Goal: Task Accomplishment & Management: Manage account settings

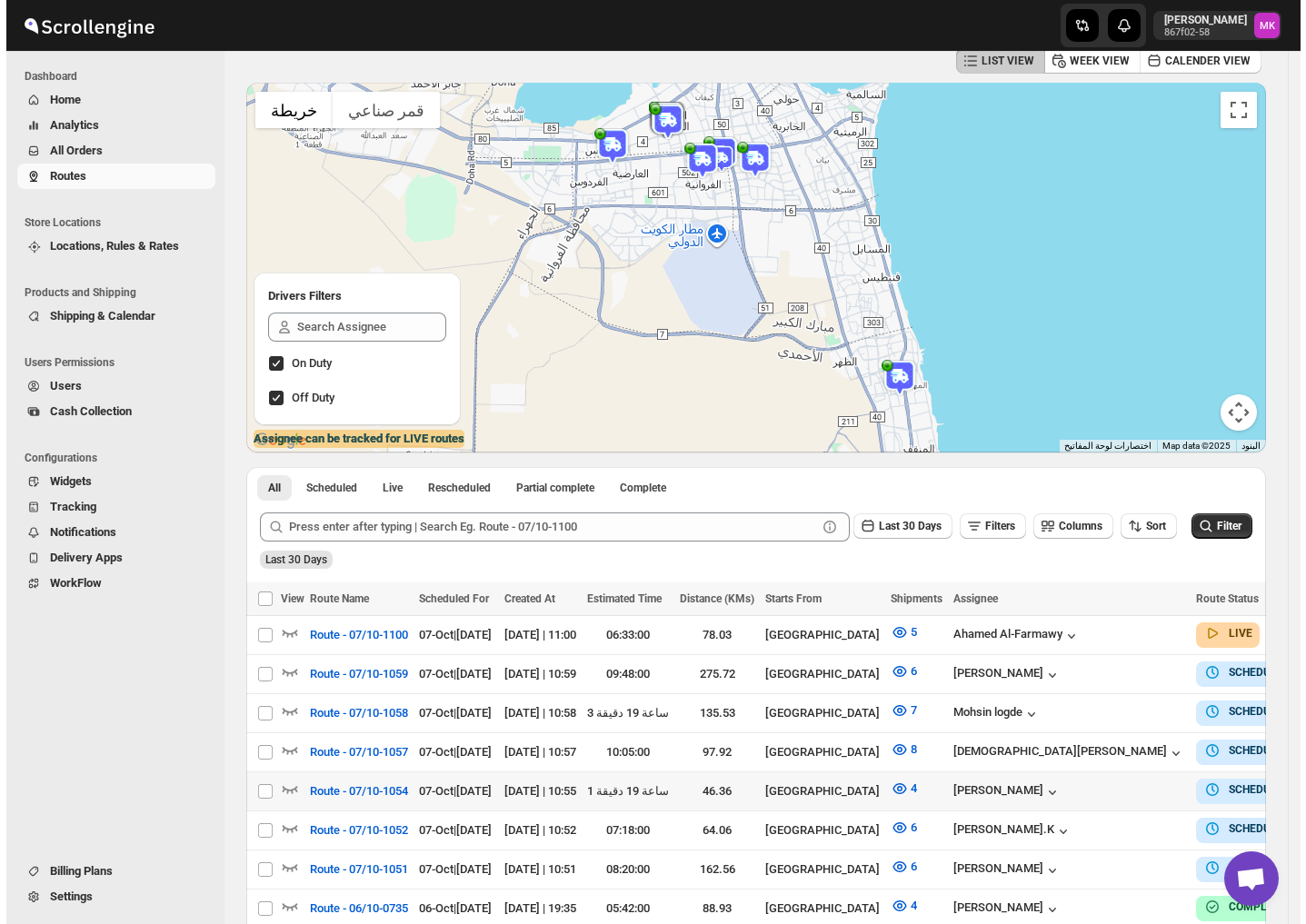
scroll to position [121, 0]
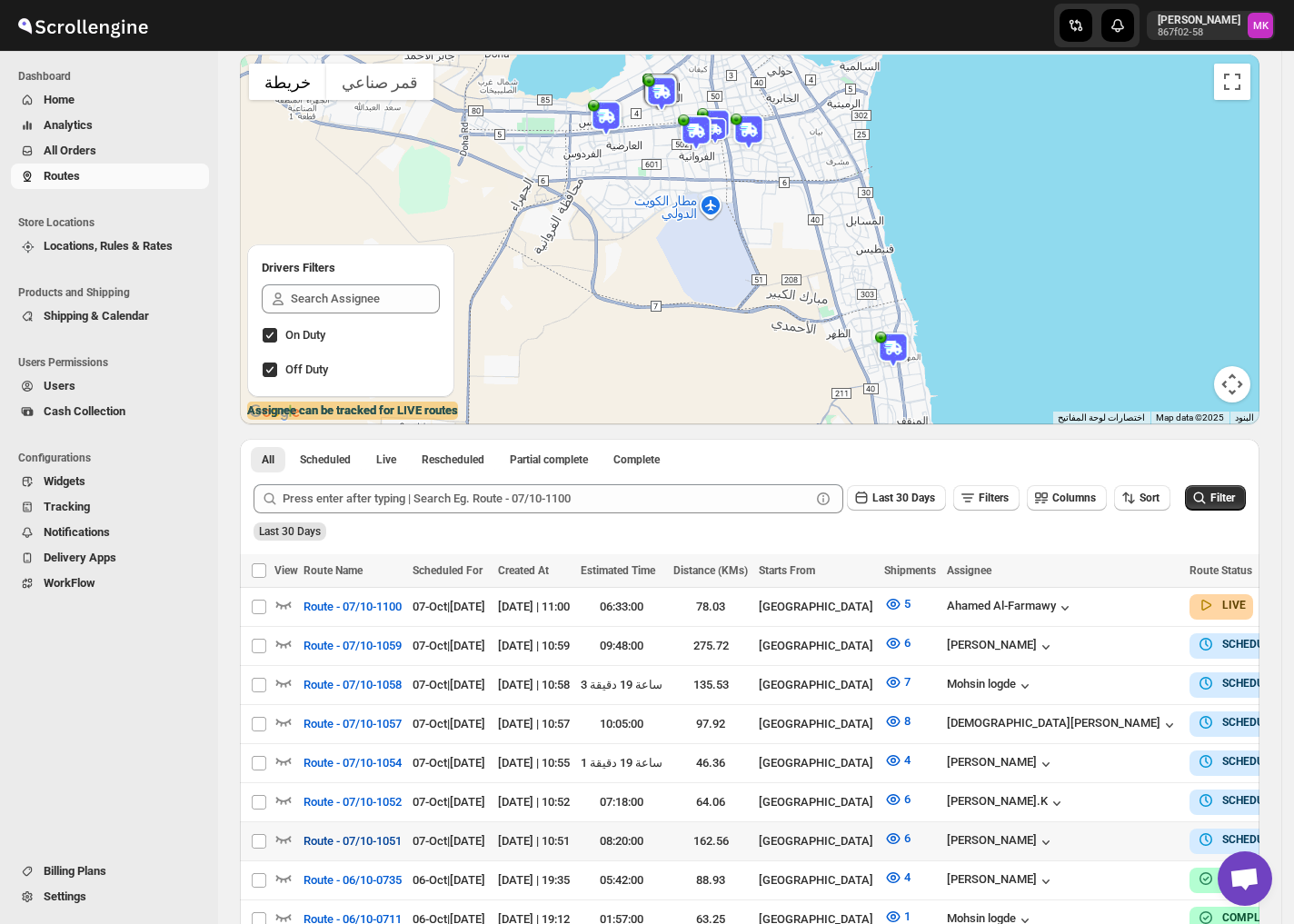
click at [383, 841] on button "Route - 07/10-1051" at bounding box center [353, 841] width 120 height 29
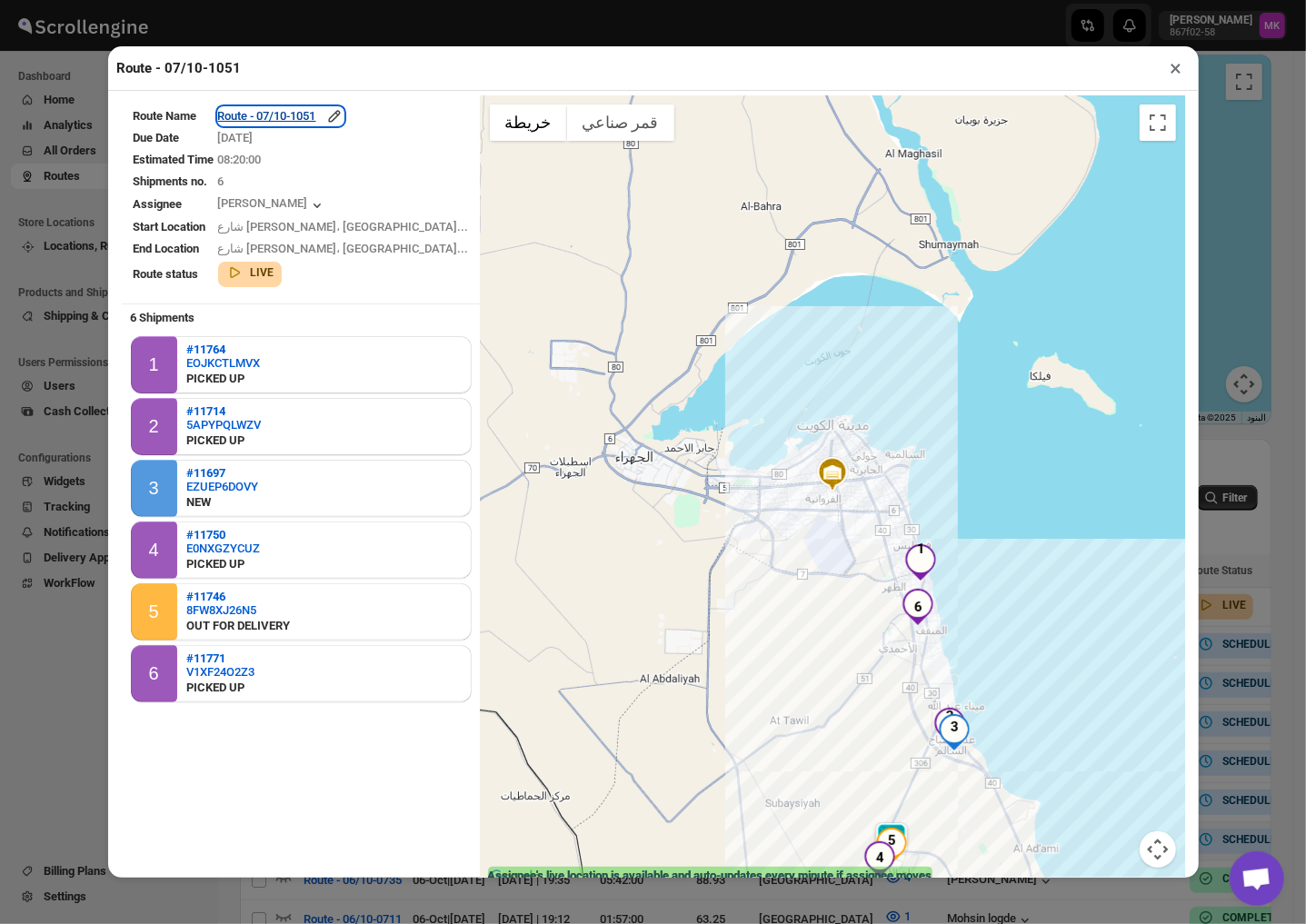
click at [317, 126] on div "Route - 07/10-1051" at bounding box center [281, 116] width 126 height 18
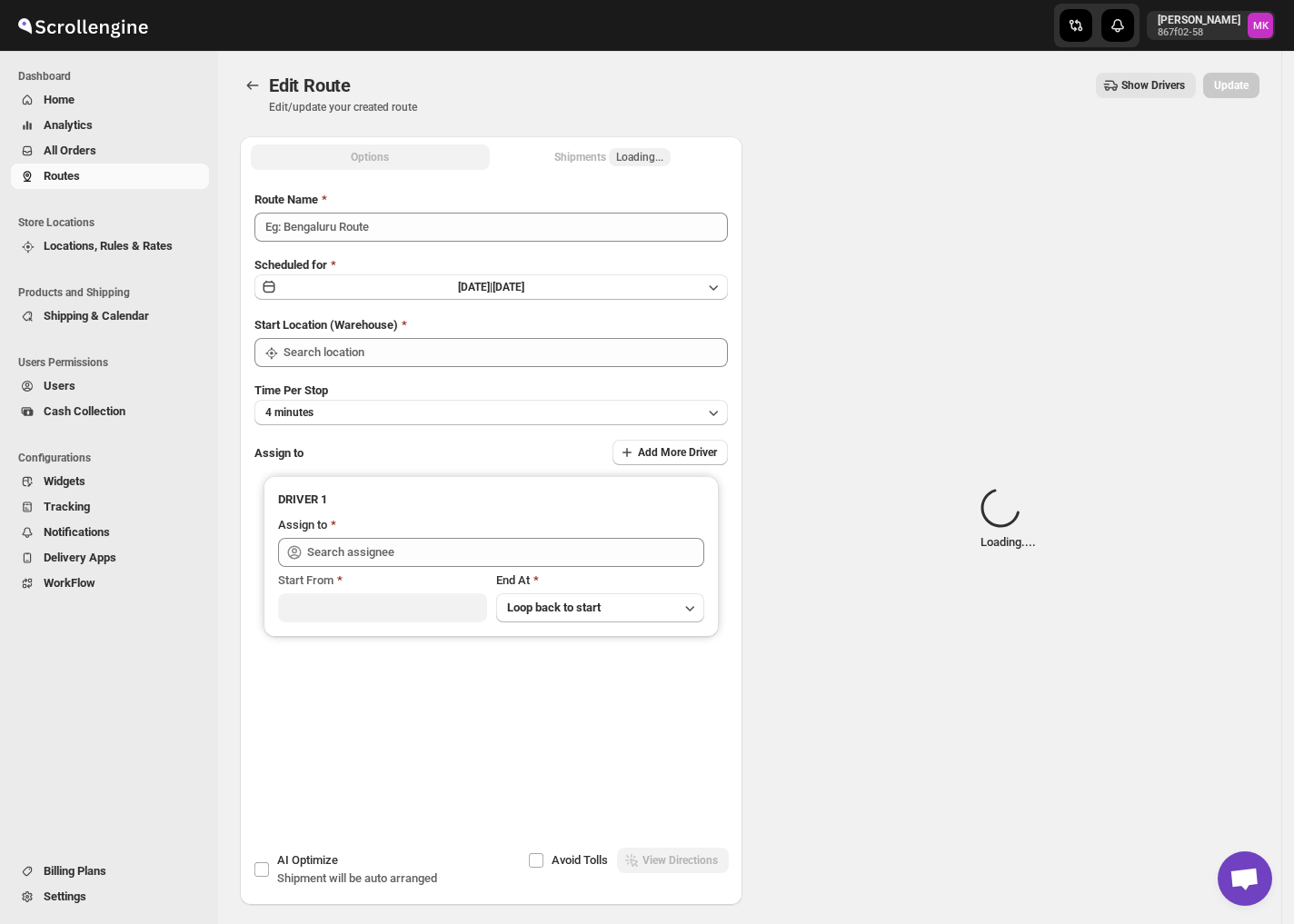
type input "Route - 07/10-1051"
click at [543, 164] on button "Shipments Loading..." at bounding box center [613, 157] width 239 height 25
type input "[GEOGRAPHIC_DATA]"
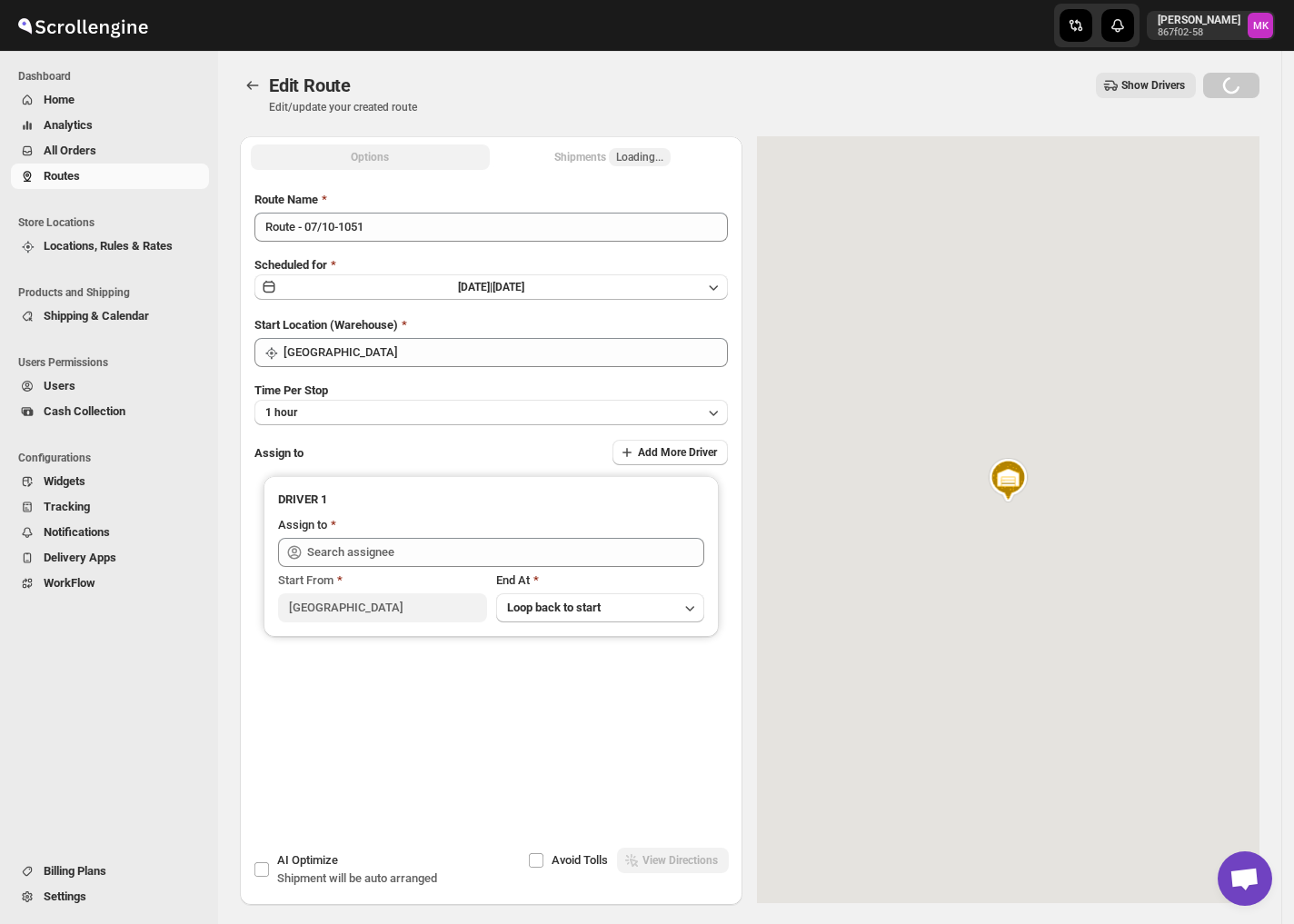
type input "[PERSON_NAME] ([EMAIL_ADDRESS][DOMAIN_NAME])"
click at [595, 160] on div "Shipments Loading..." at bounding box center [613, 157] width 116 height 18
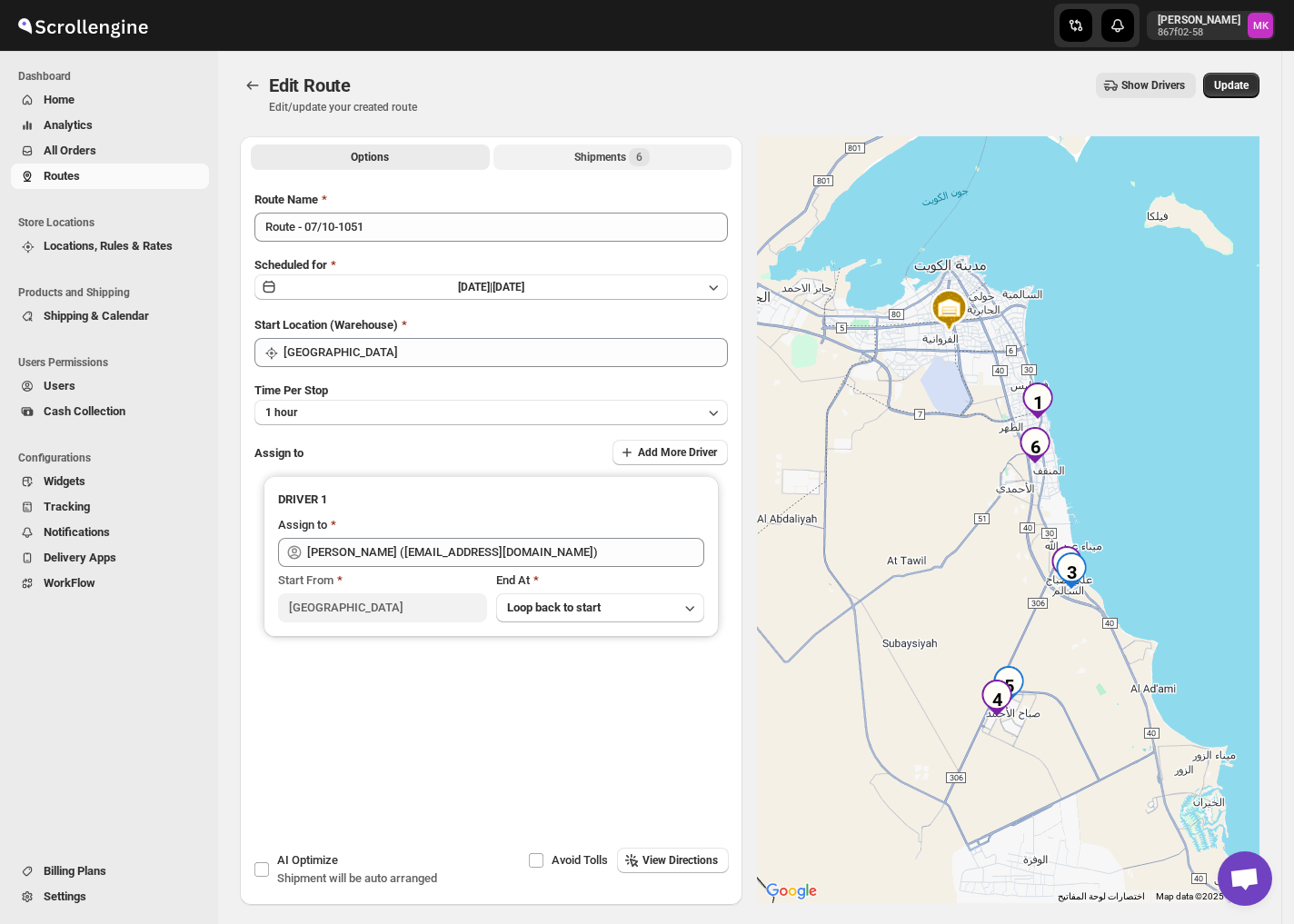
click at [595, 160] on div "Shipments 6" at bounding box center [612, 157] width 75 height 18
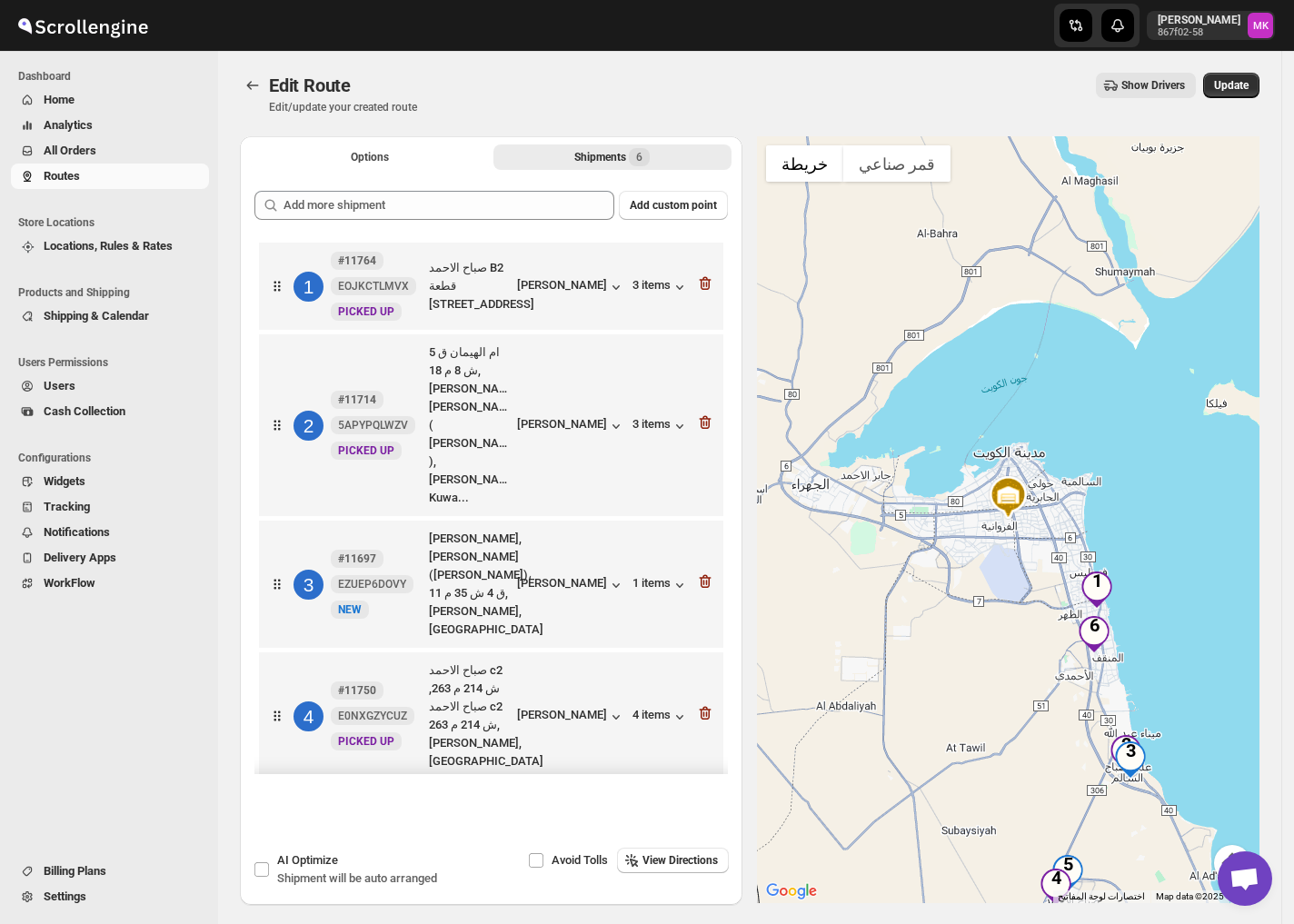
click at [699, 857] on icon "button" at bounding box center [705, 863] width 12 height 14
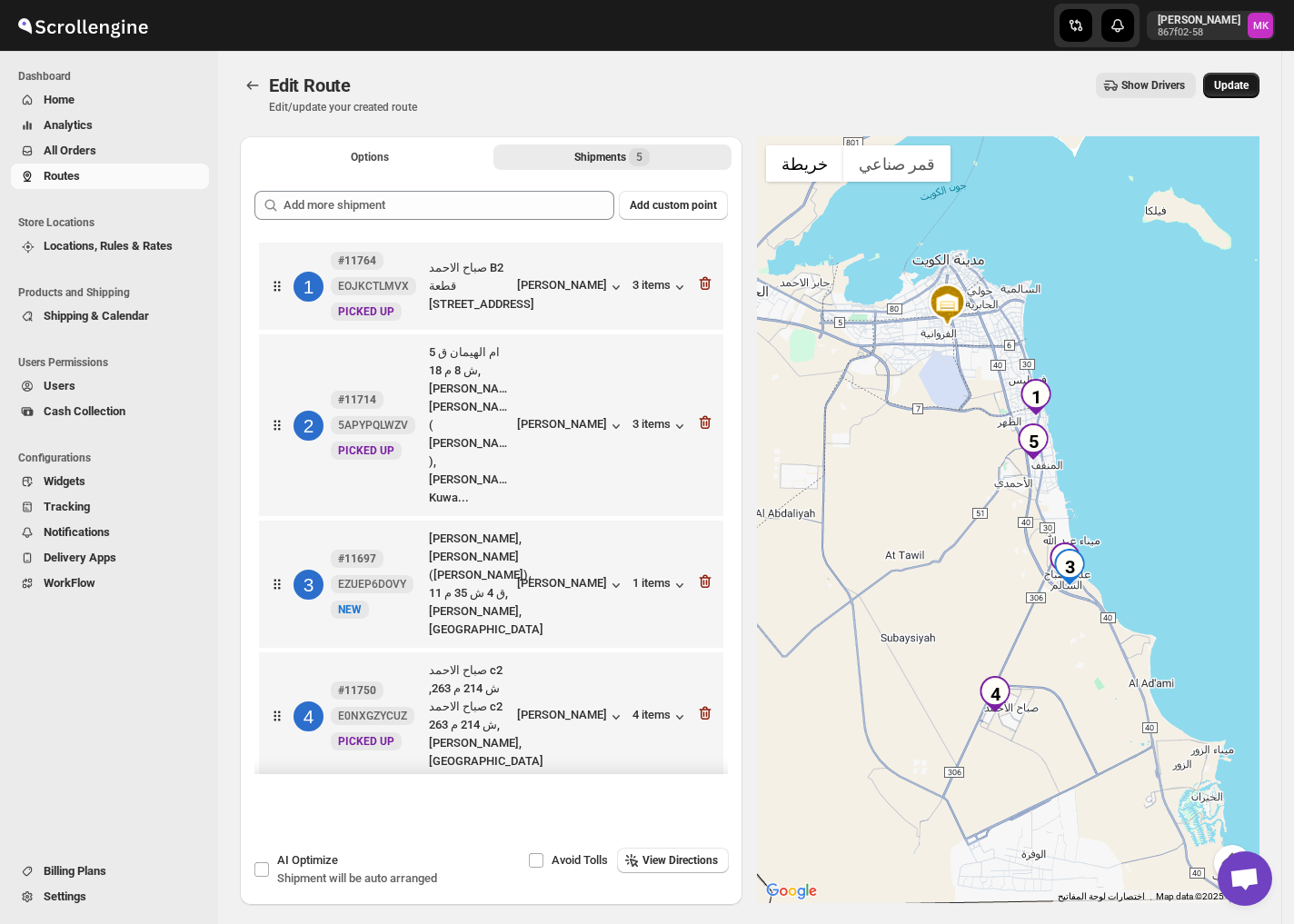
click at [1237, 85] on span "Update" at bounding box center [1231, 85] width 35 height 15
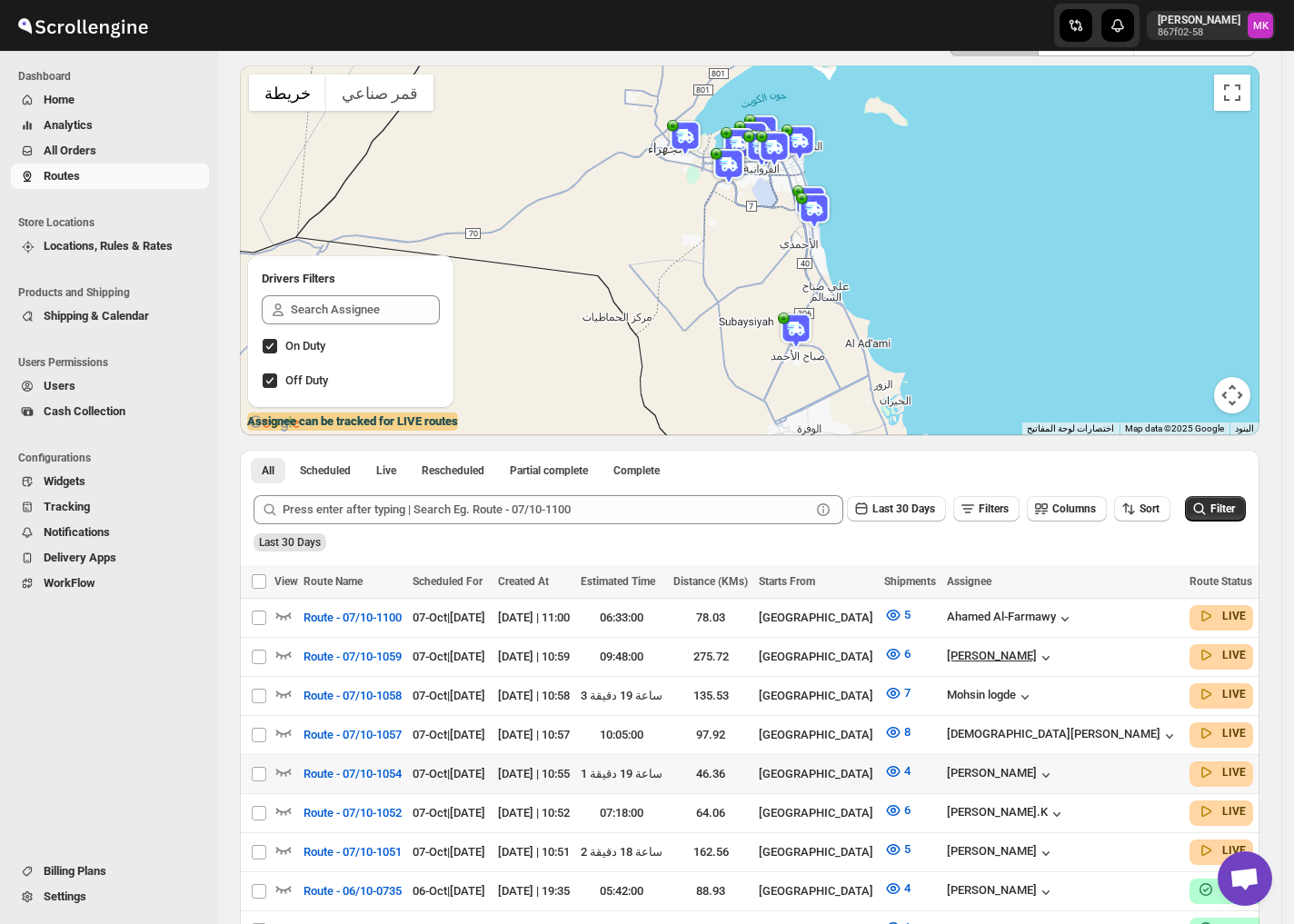
scroll to position [121, 0]
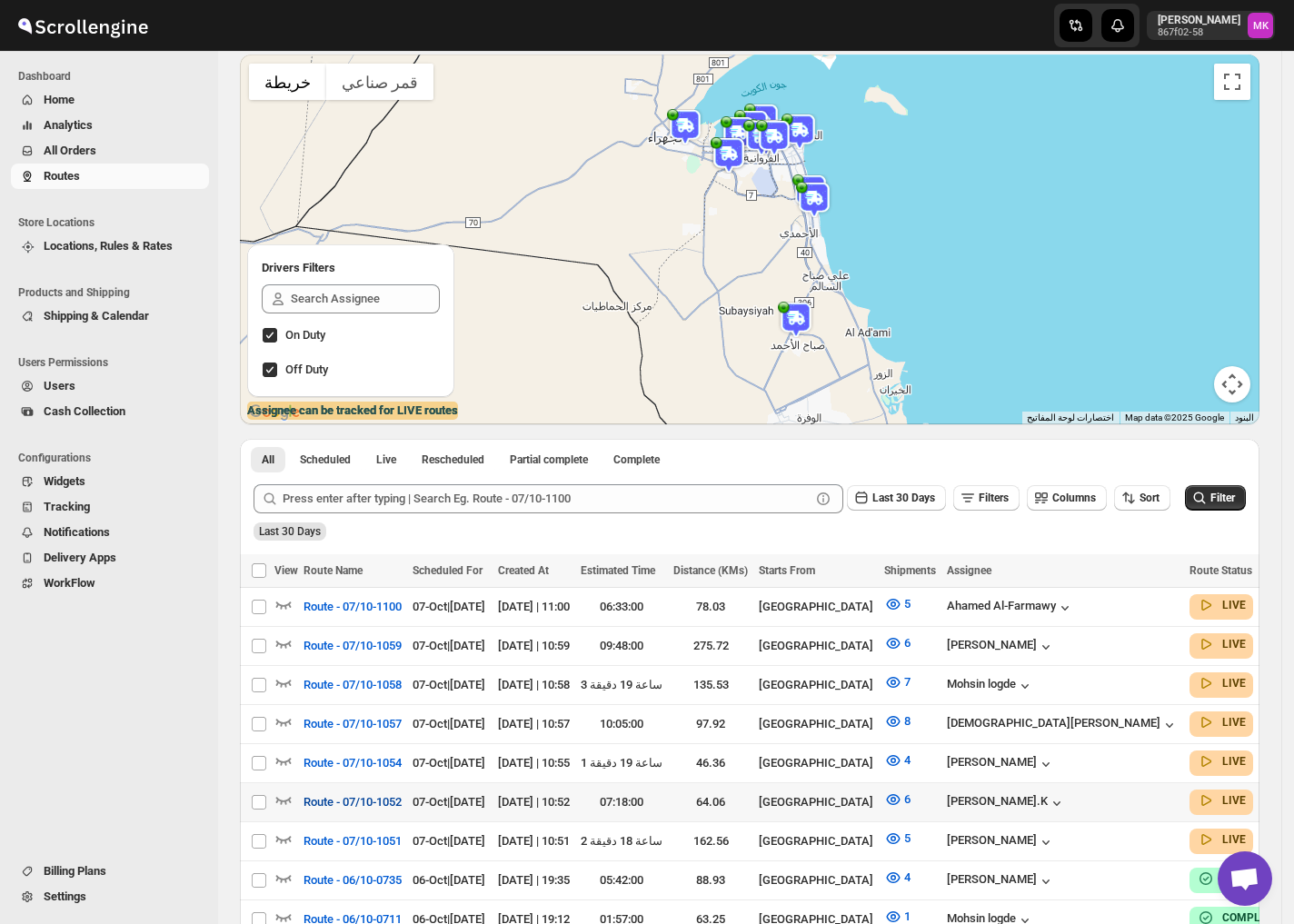
click at [362, 794] on span "Route - 07/10-1052" at bounding box center [353, 802] width 98 height 18
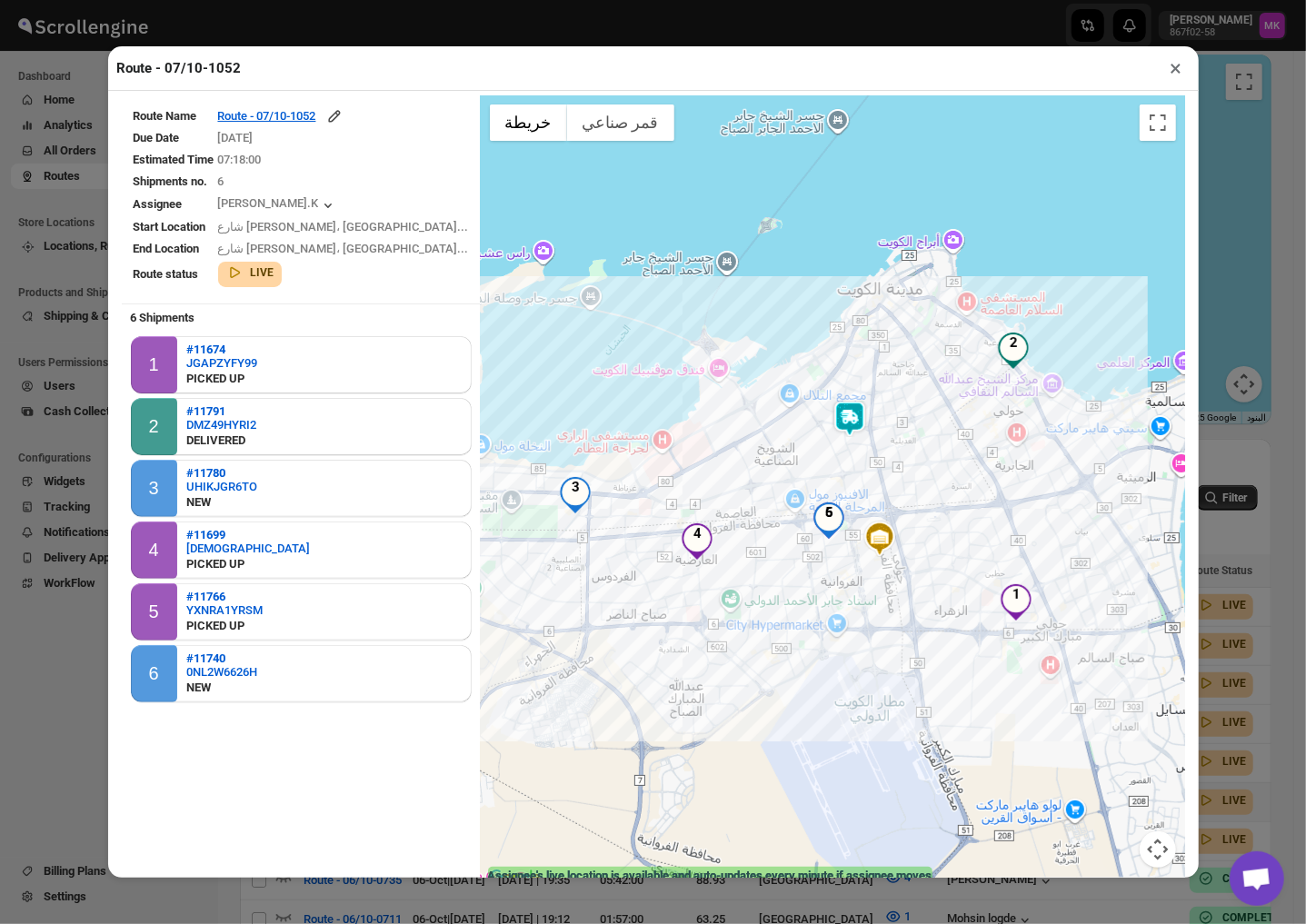
click at [1172, 75] on button "×" at bounding box center [1176, 68] width 26 height 25
